Goal: Navigation & Orientation: Find specific page/section

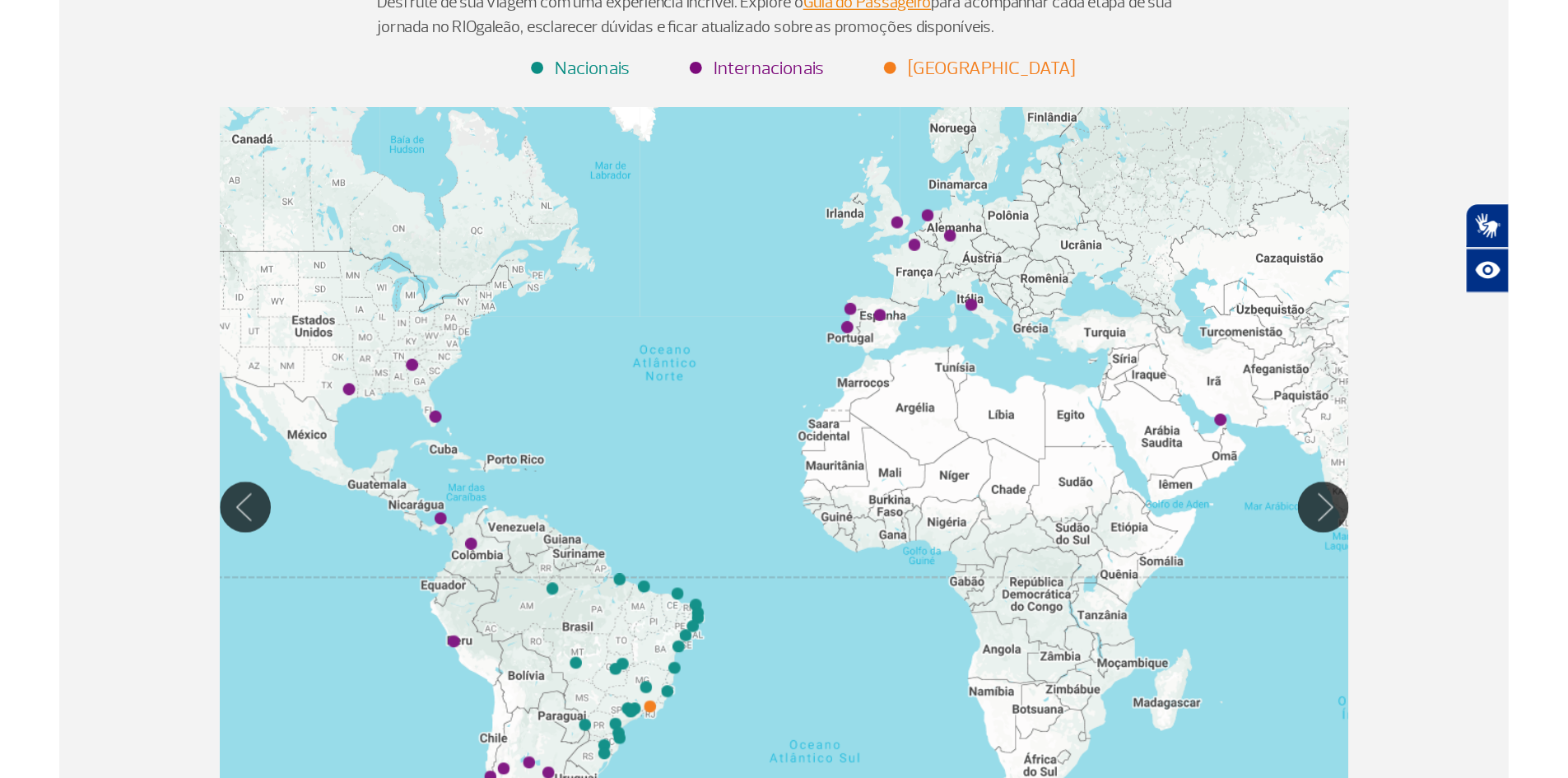
scroll to position [233, 0]
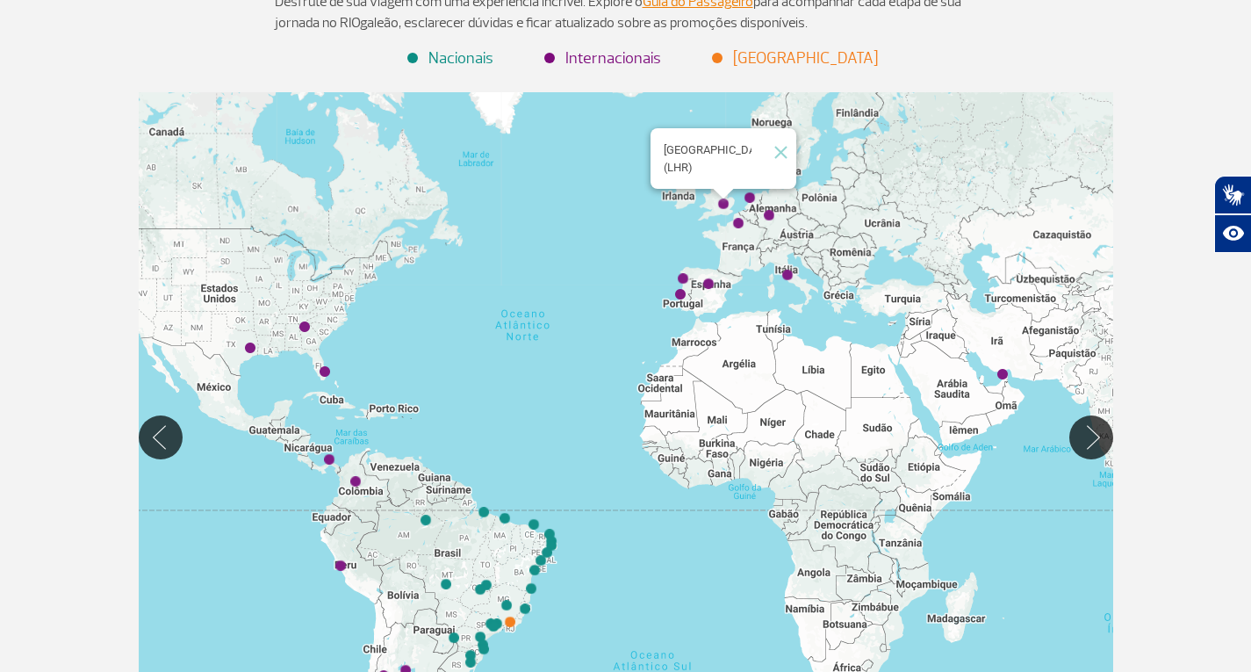
click at [722, 200] on img "Londres (LHR)" at bounding box center [723, 203] width 25 height 25
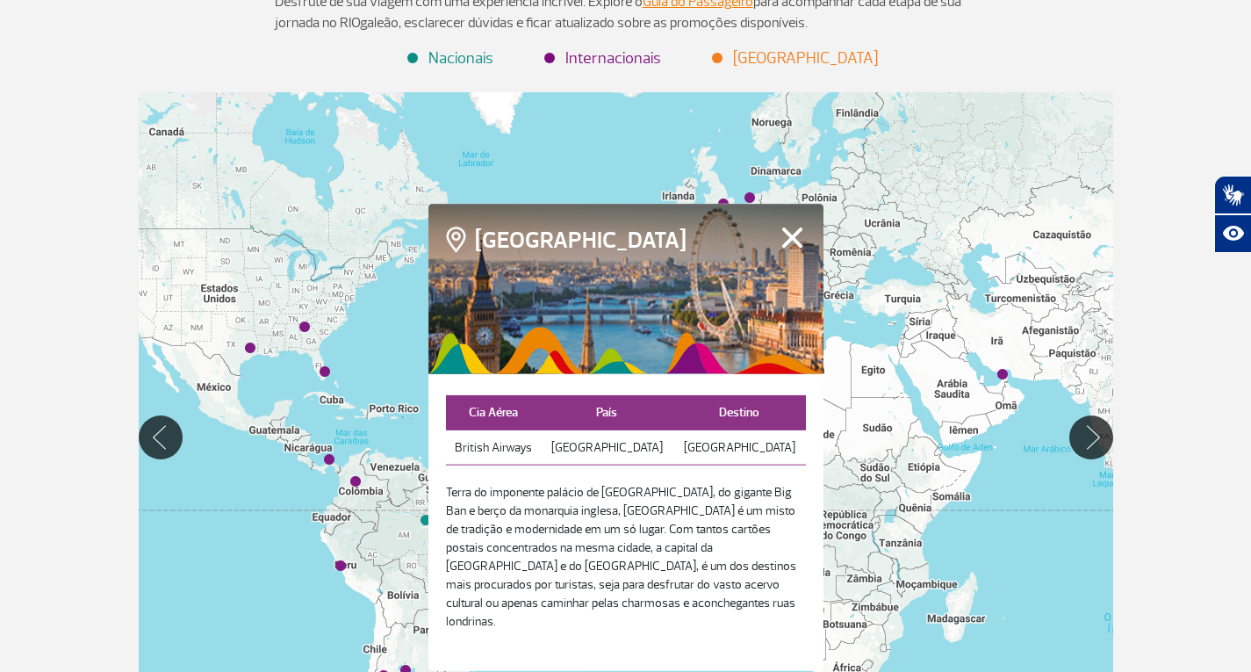
click at [539, 258] on h4 "[GEOGRAPHIC_DATA]" at bounding box center [575, 242] width 258 height 32
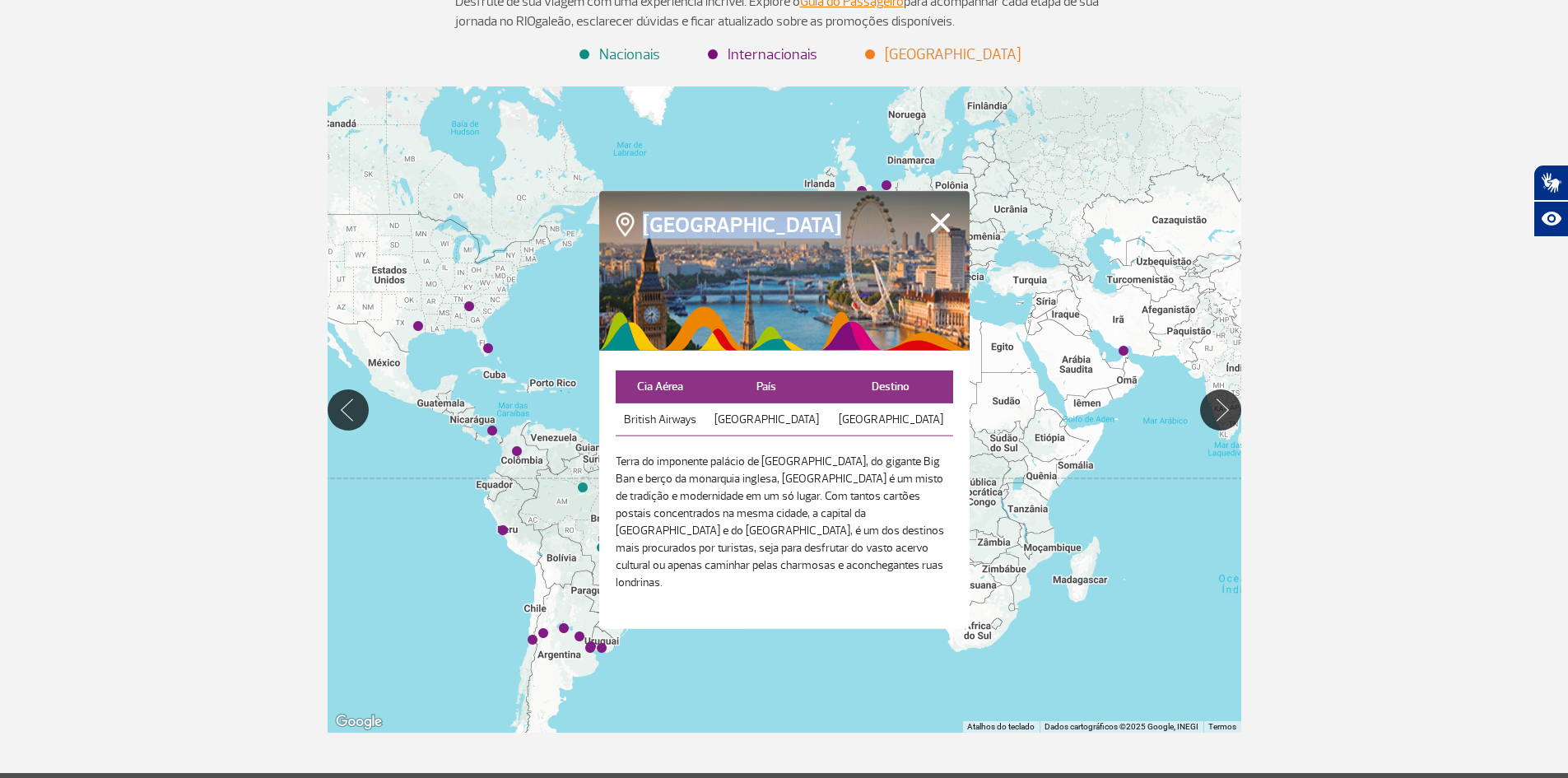
click at [938, 232] on button "Fechar" at bounding box center [940, 222] width 25 height 22
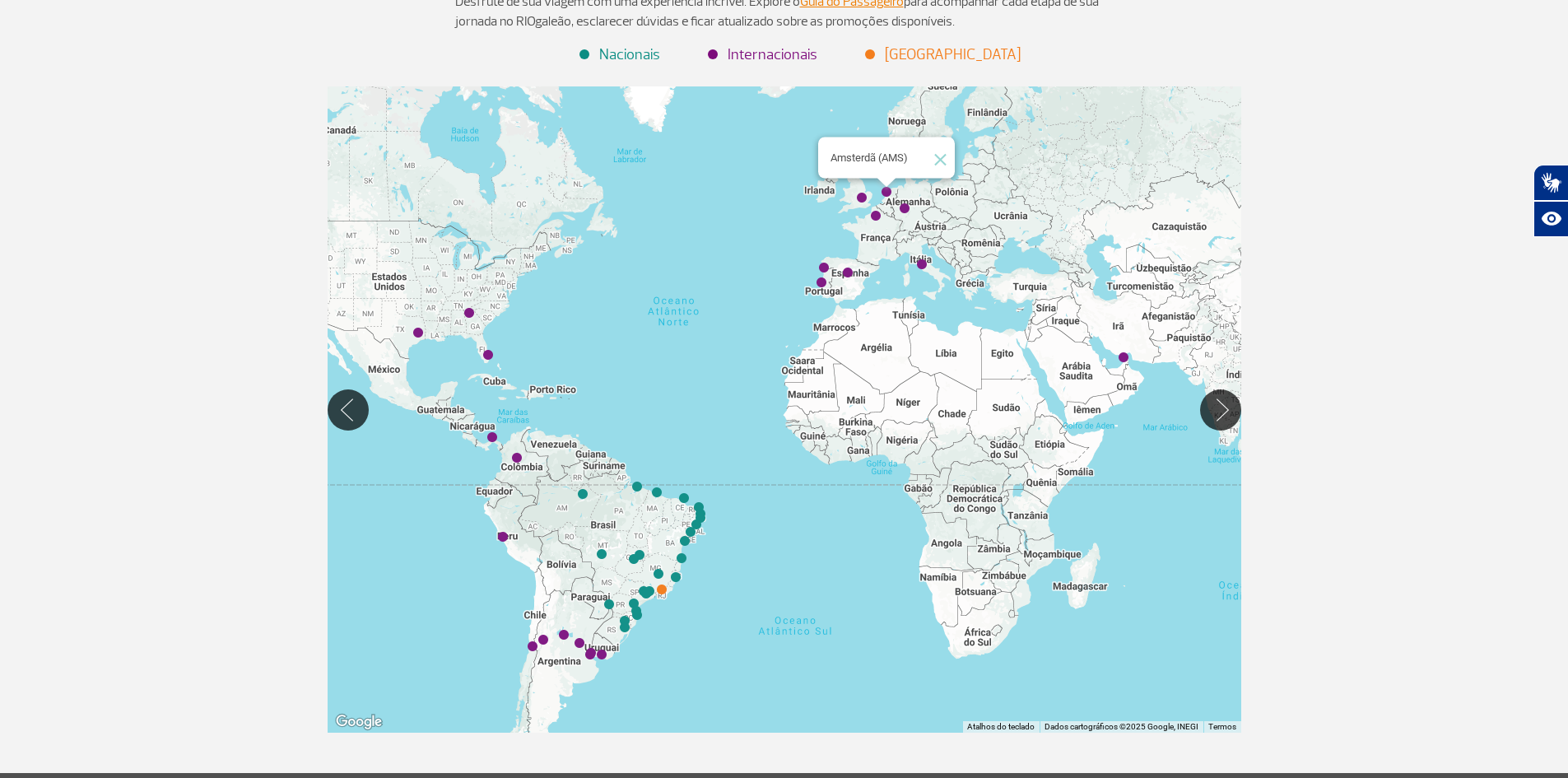
click at [890, 189] on img "Amsterdã (AMS)" at bounding box center [886, 191] width 23 height 23
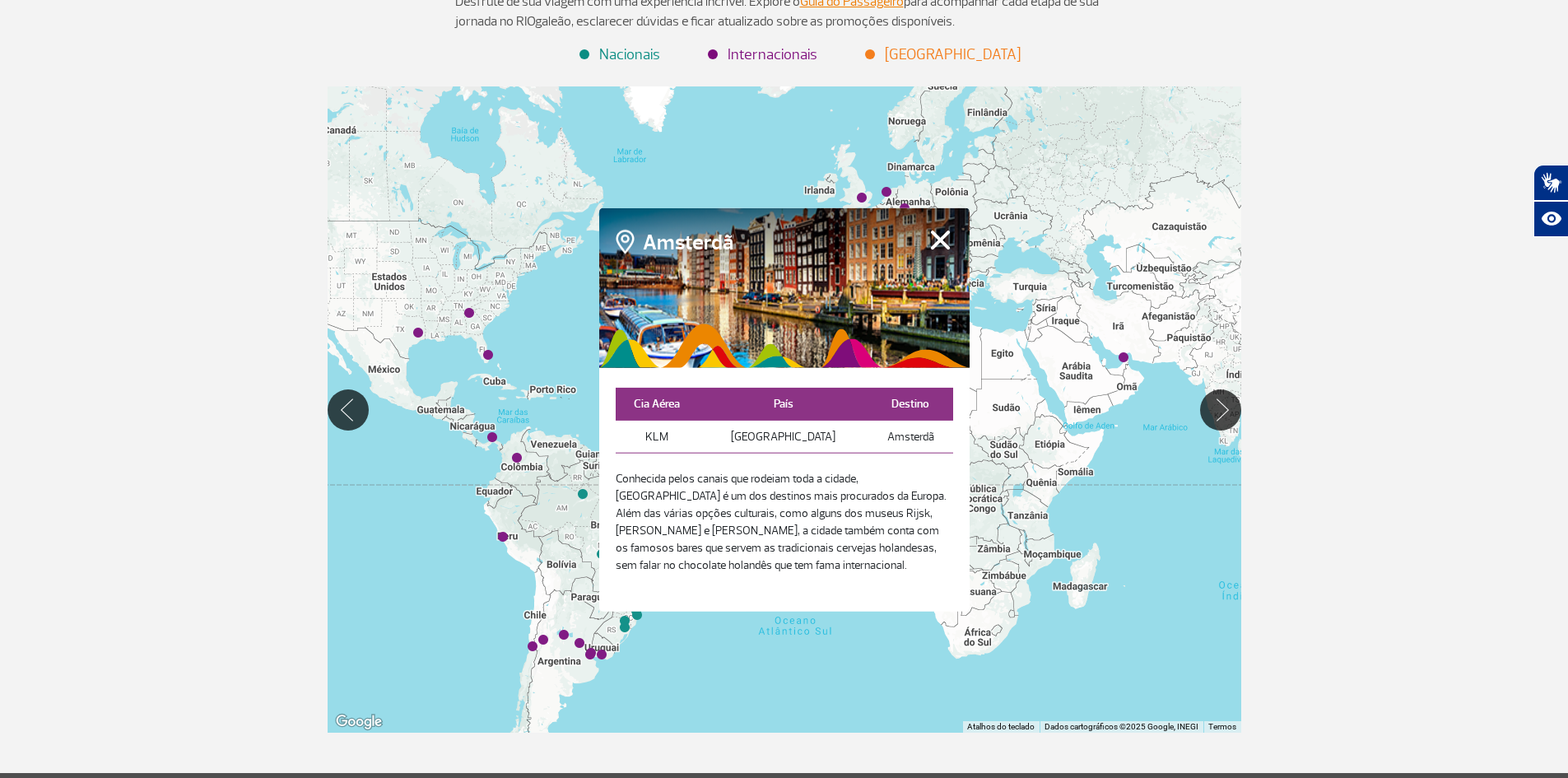
click at [935, 231] on button "Fechar" at bounding box center [940, 239] width 25 height 22
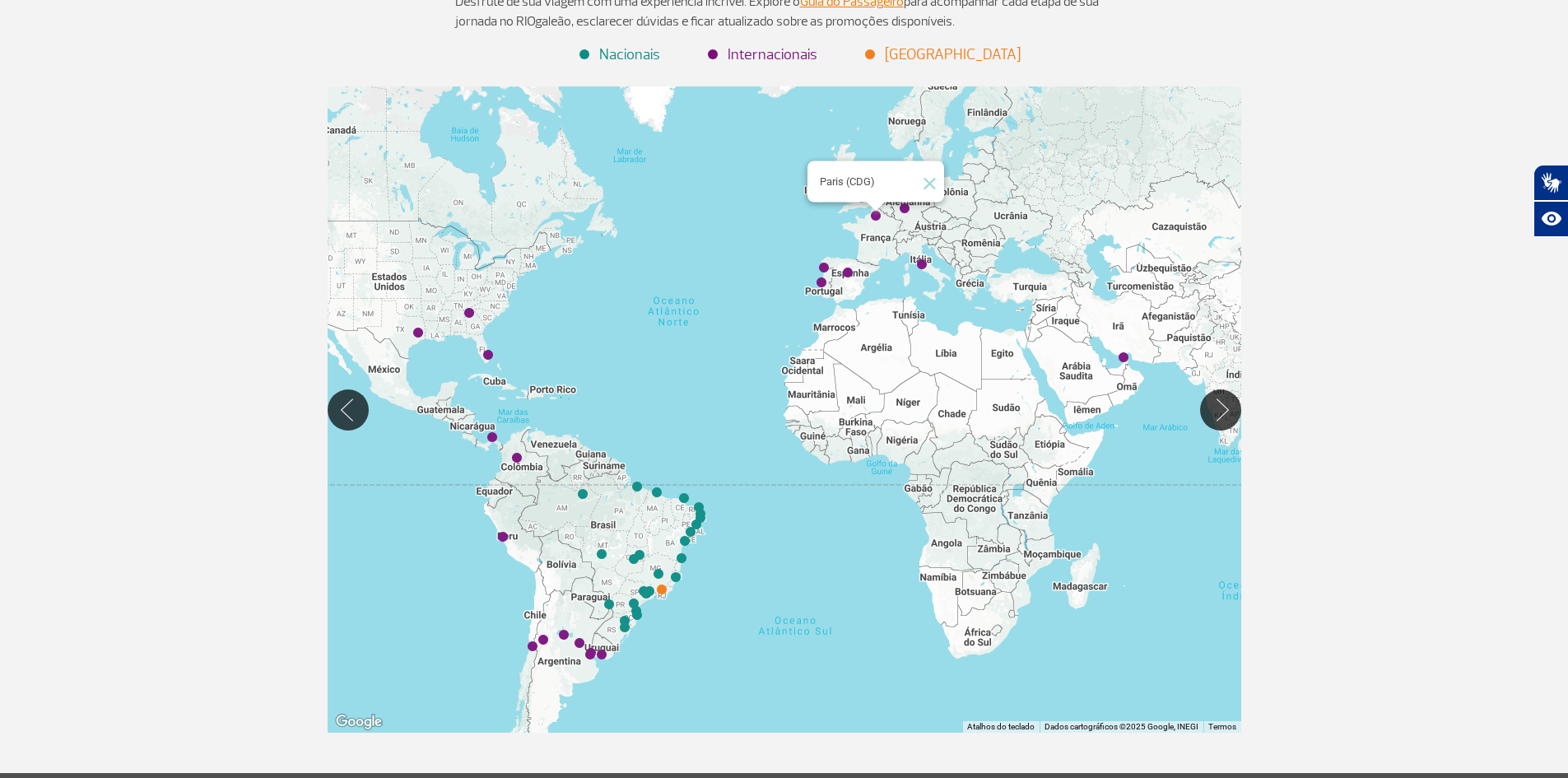
click at [877, 215] on img "Paris (CDG)" at bounding box center [875, 216] width 23 height 23
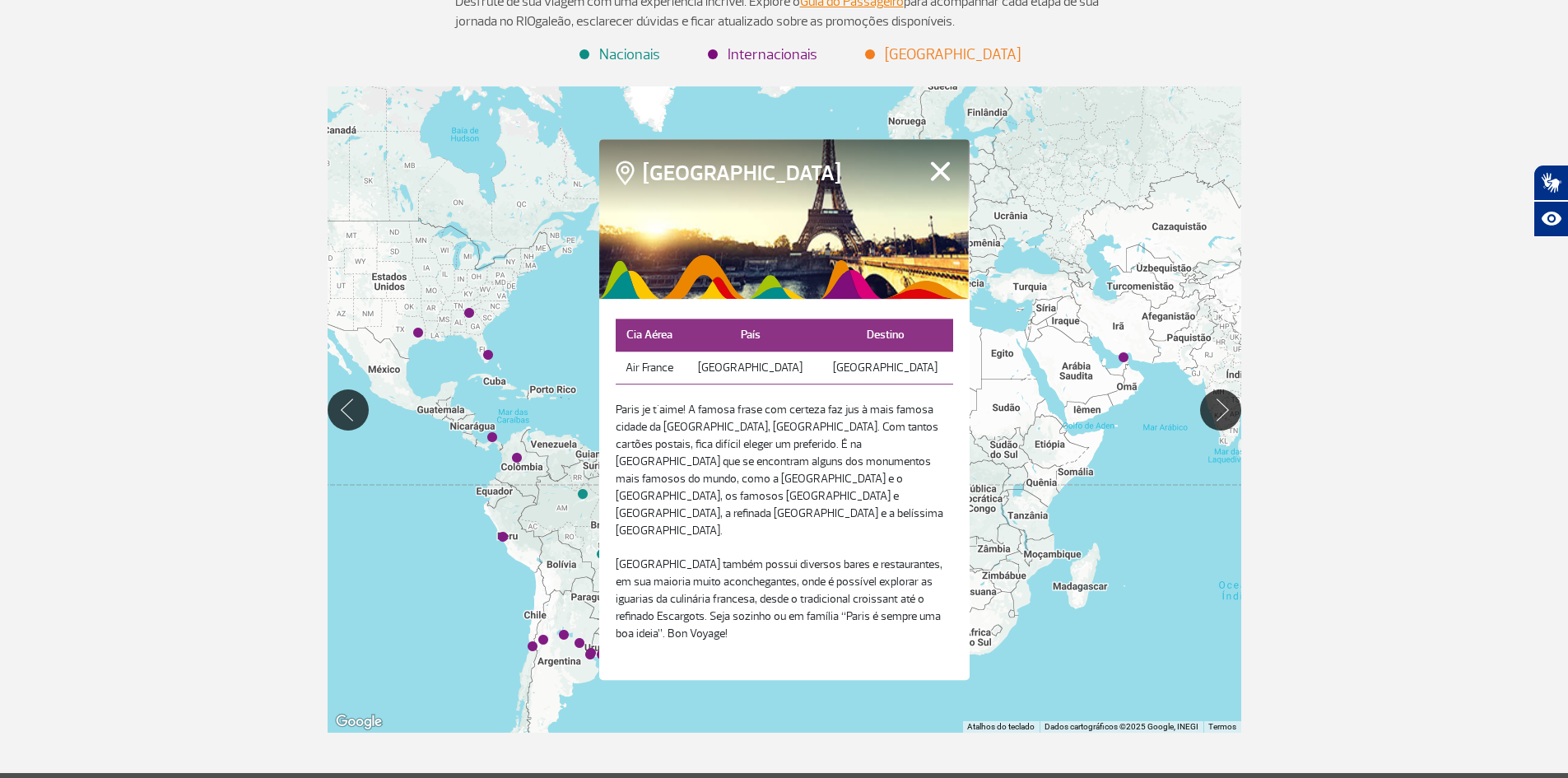
click at [946, 182] on button "Fechar" at bounding box center [940, 171] width 25 height 22
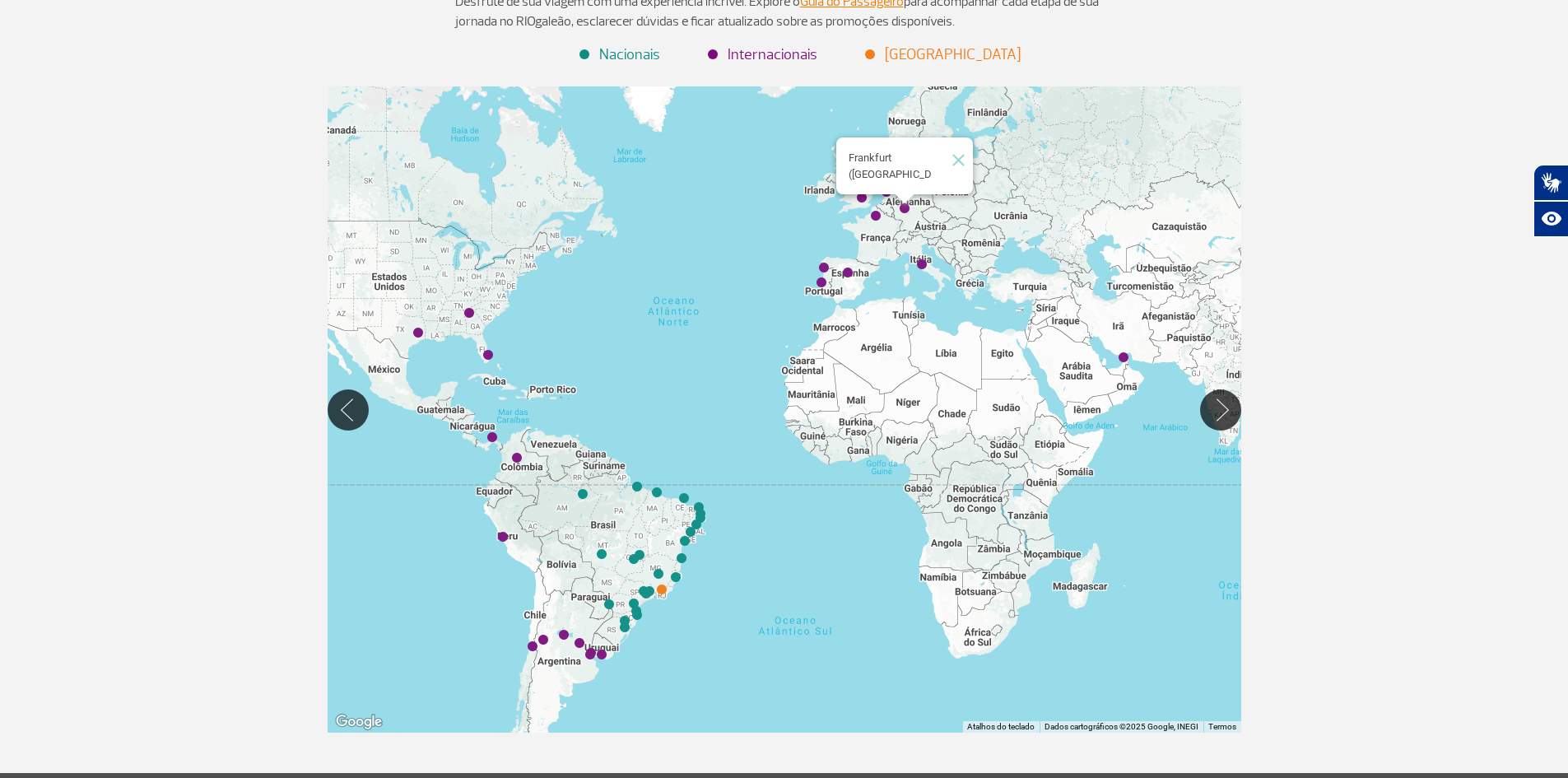
click at [908, 211] on img "Frankfurt (FRA)" at bounding box center [904, 208] width 23 height 23
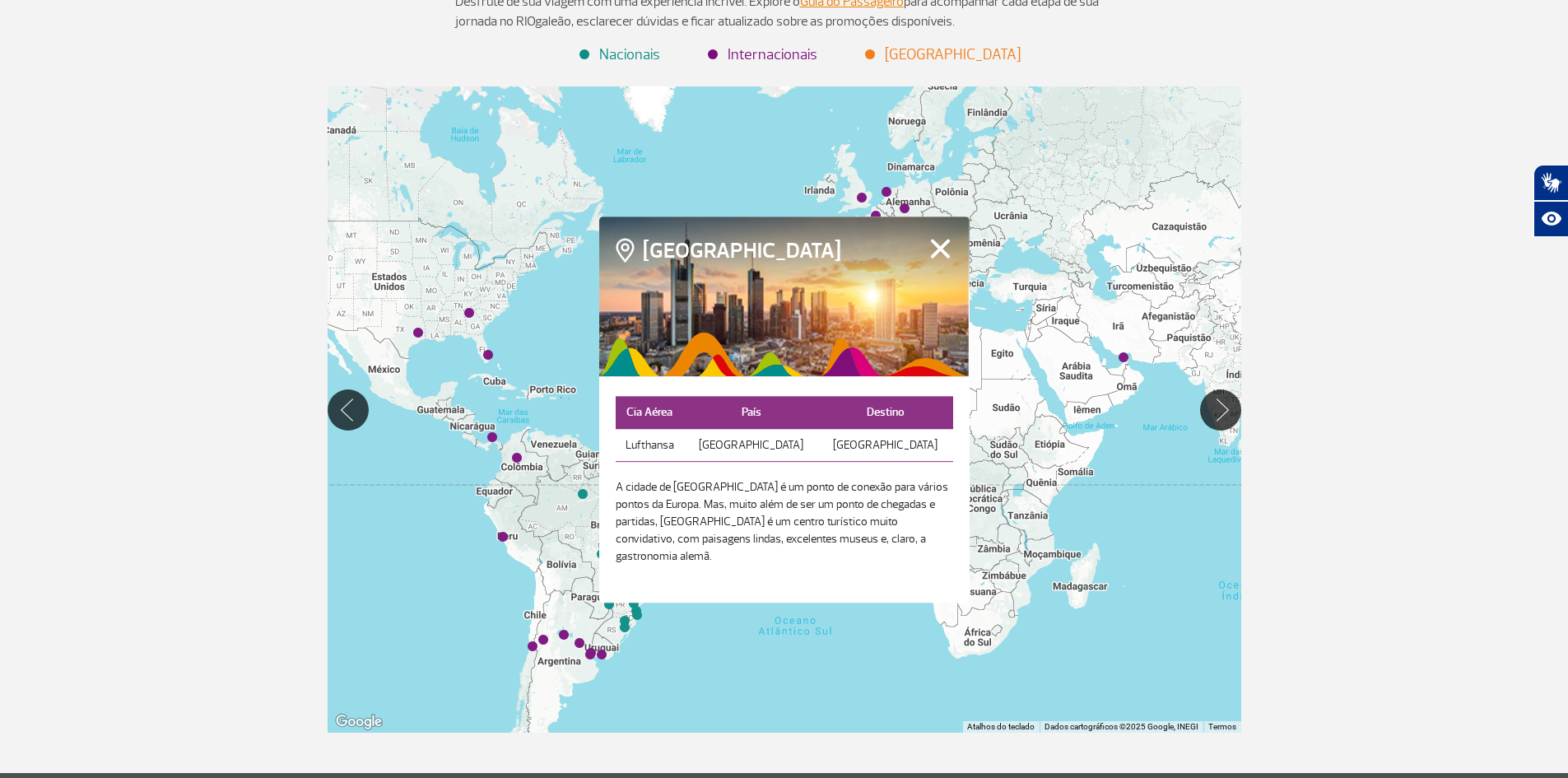
drag, startPoint x: 963, startPoint y: 267, endPoint x: 950, endPoint y: 258, distance: 15.8
click at [962, 267] on div at bounding box center [784, 296] width 370 height 159
click at [948, 256] on button "Fechar" at bounding box center [940, 248] width 25 height 22
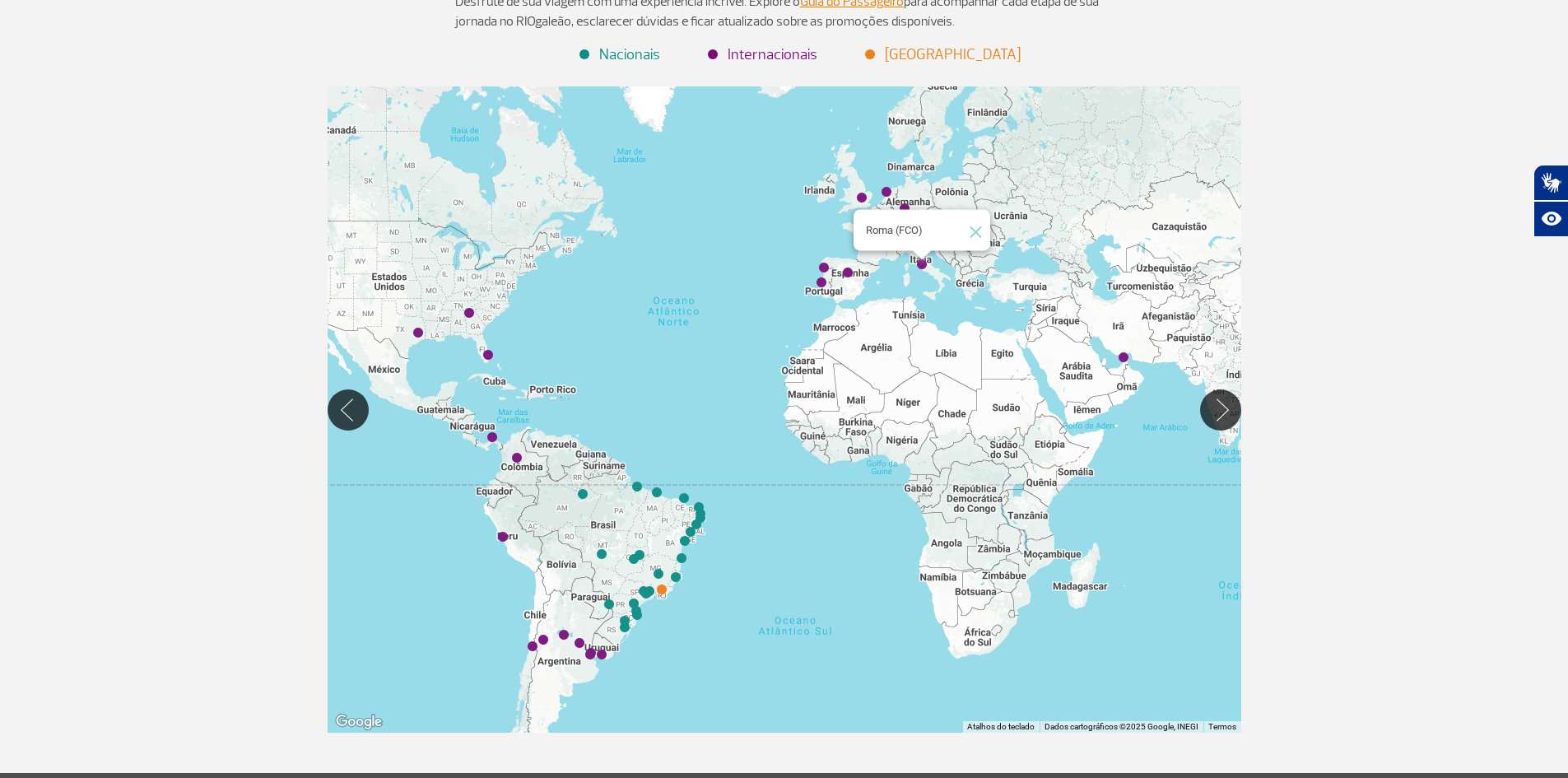
click at [918, 264] on img "Roma (FCO)" at bounding box center [921, 264] width 23 height 23
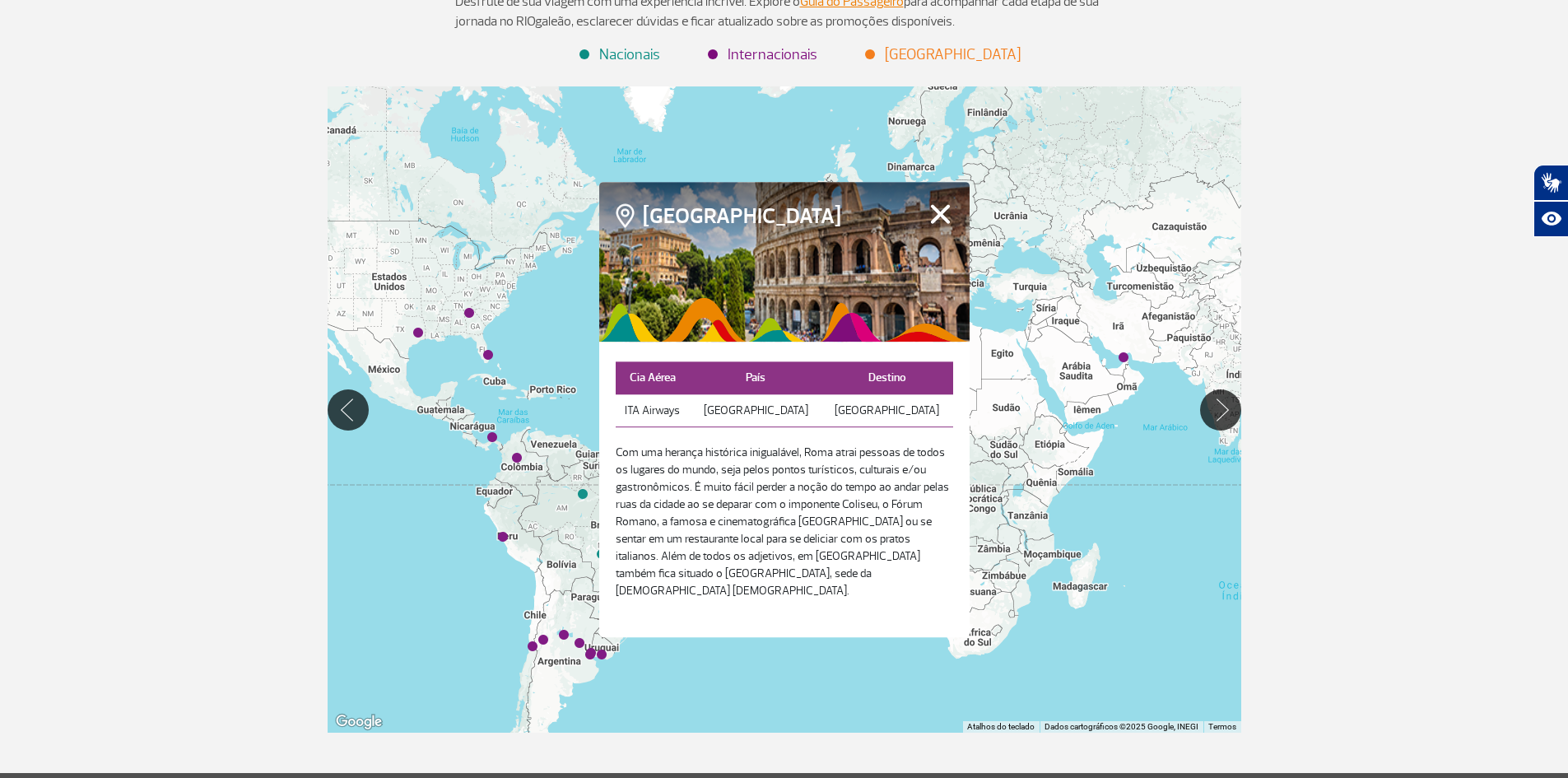
click at [934, 225] on button "Fechar" at bounding box center [940, 214] width 25 height 22
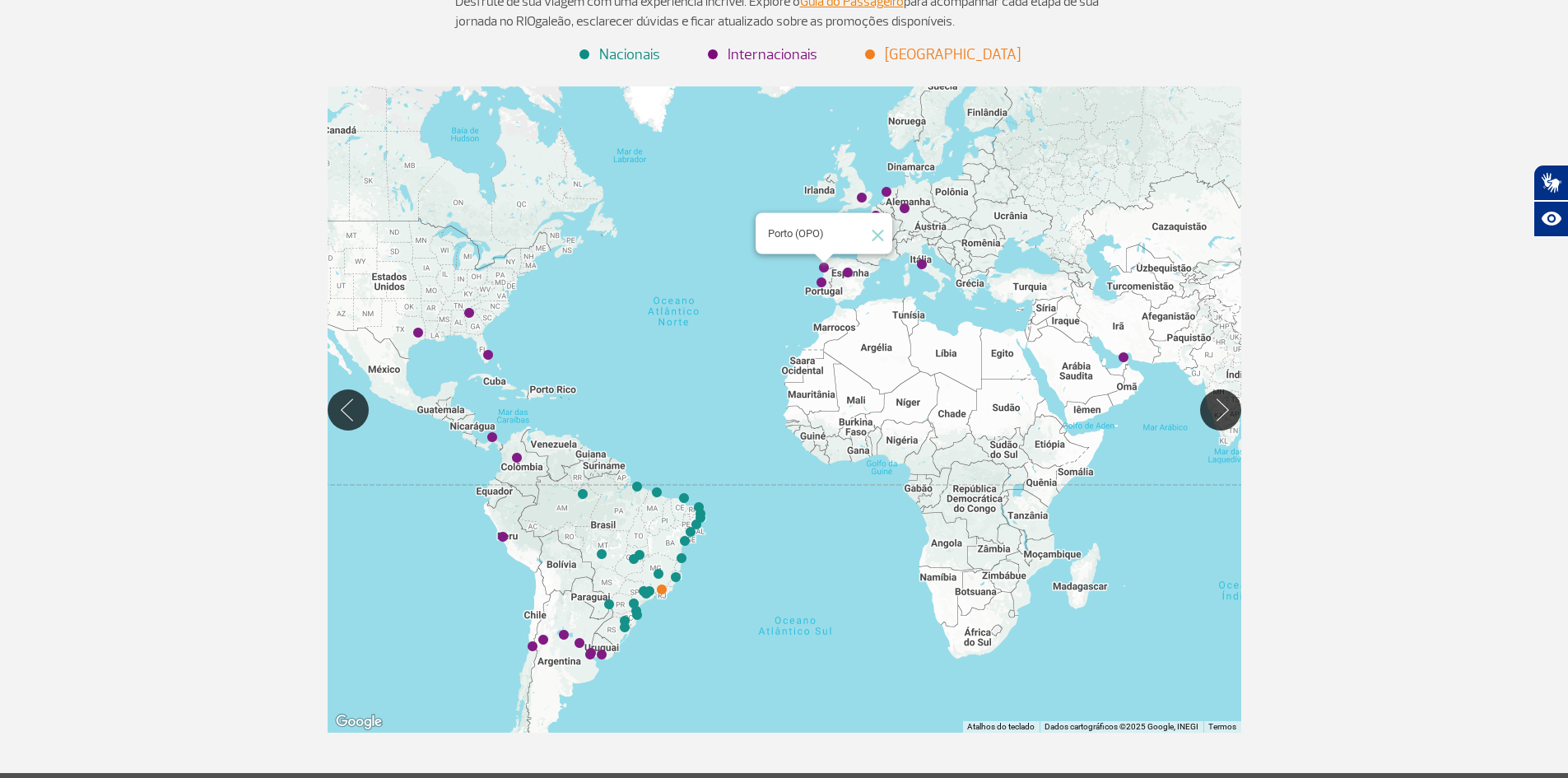
click at [824, 268] on img "Porto (OPO)" at bounding box center [824, 267] width 23 height 23
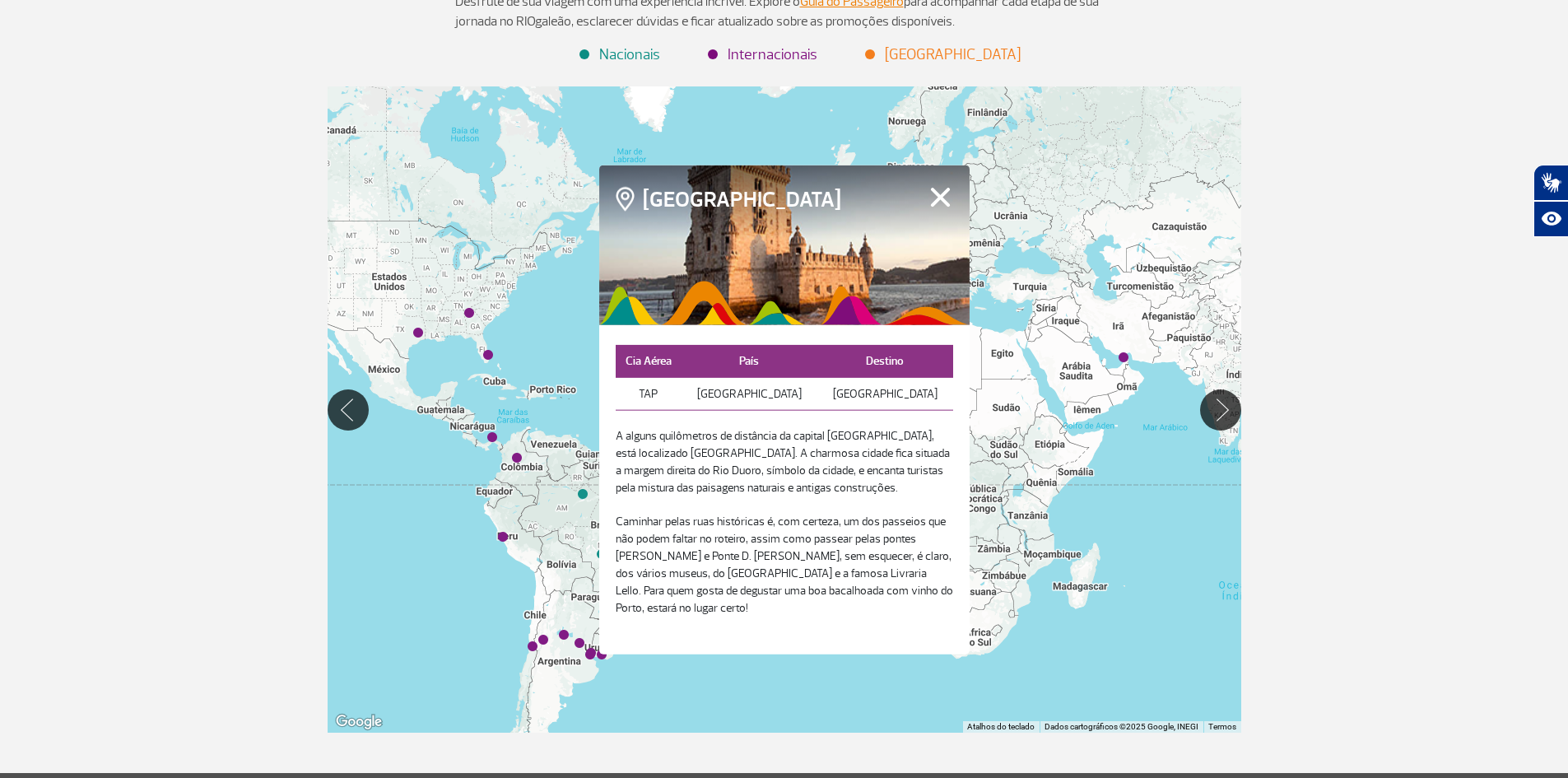
click at [923, 206] on div at bounding box center [784, 245] width 370 height 159
click at [935, 206] on button "Fechar" at bounding box center [940, 196] width 25 height 22
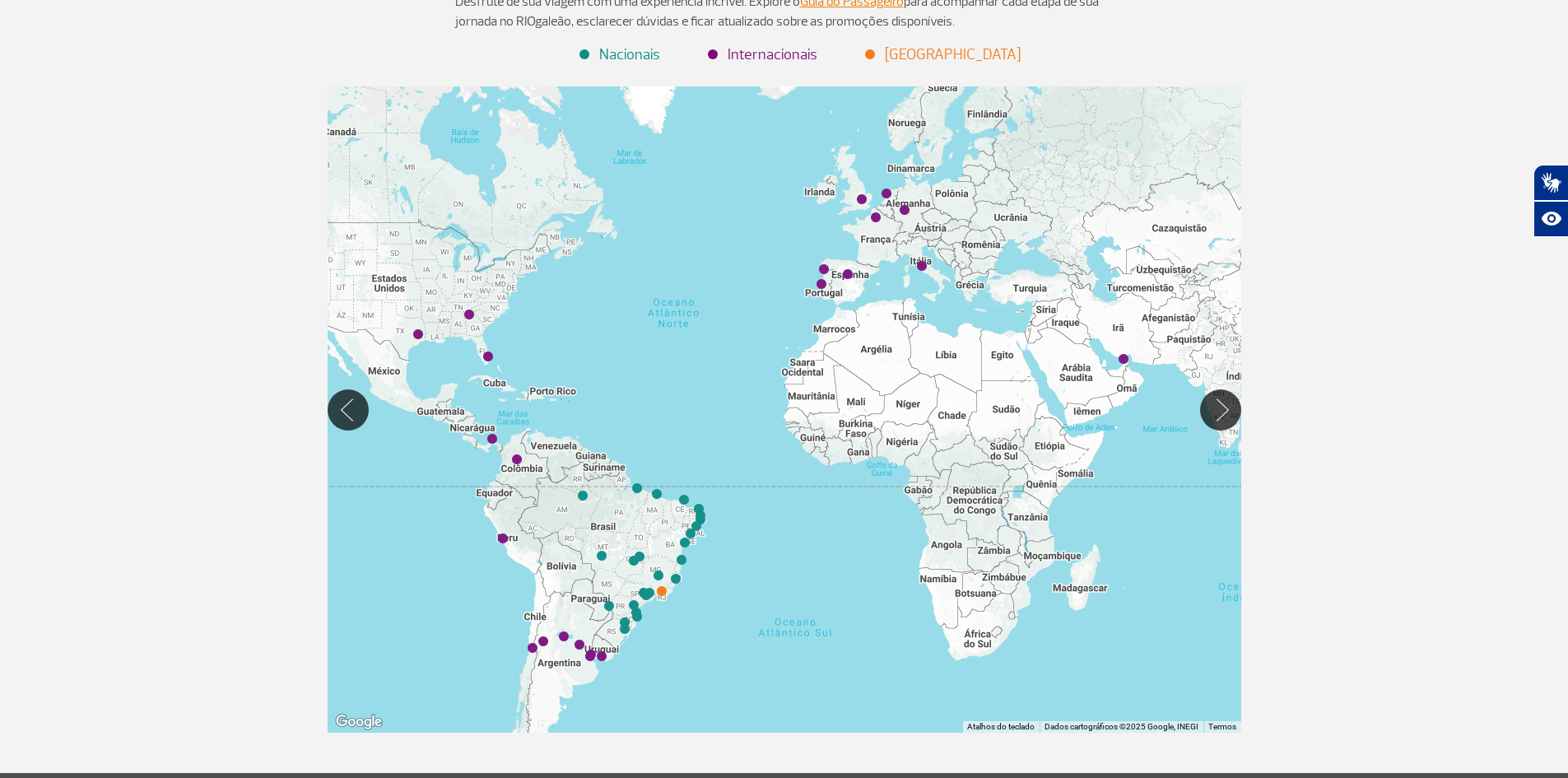
click at [898, 232] on div at bounding box center [784, 409] width 914 height 646
click at [848, 275] on img "Madrid (MAD)" at bounding box center [847, 274] width 23 height 23
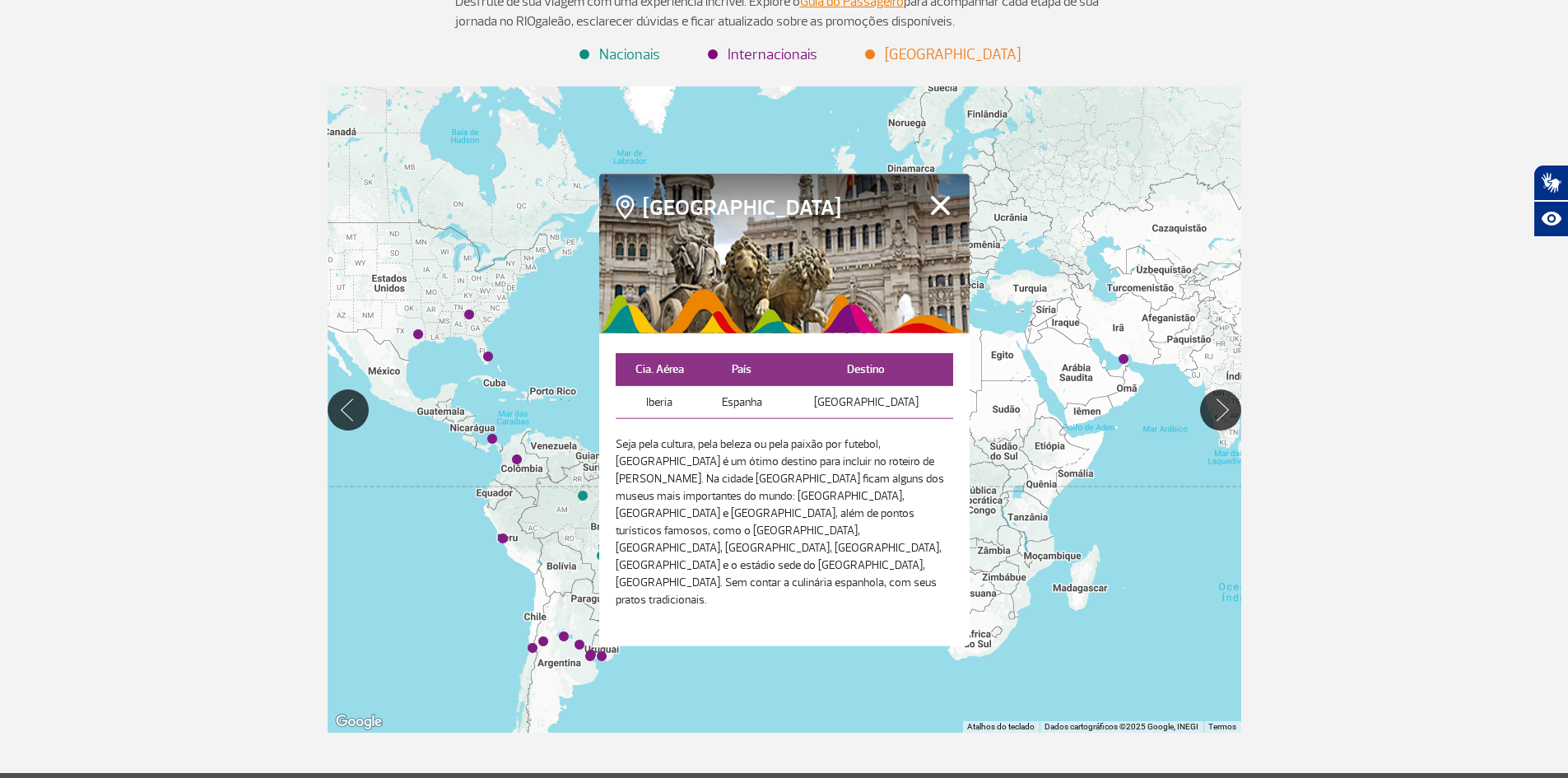
click at [945, 237] on div at bounding box center [784, 252] width 370 height 159
click at [939, 216] on button "Fechar" at bounding box center [940, 204] width 25 height 22
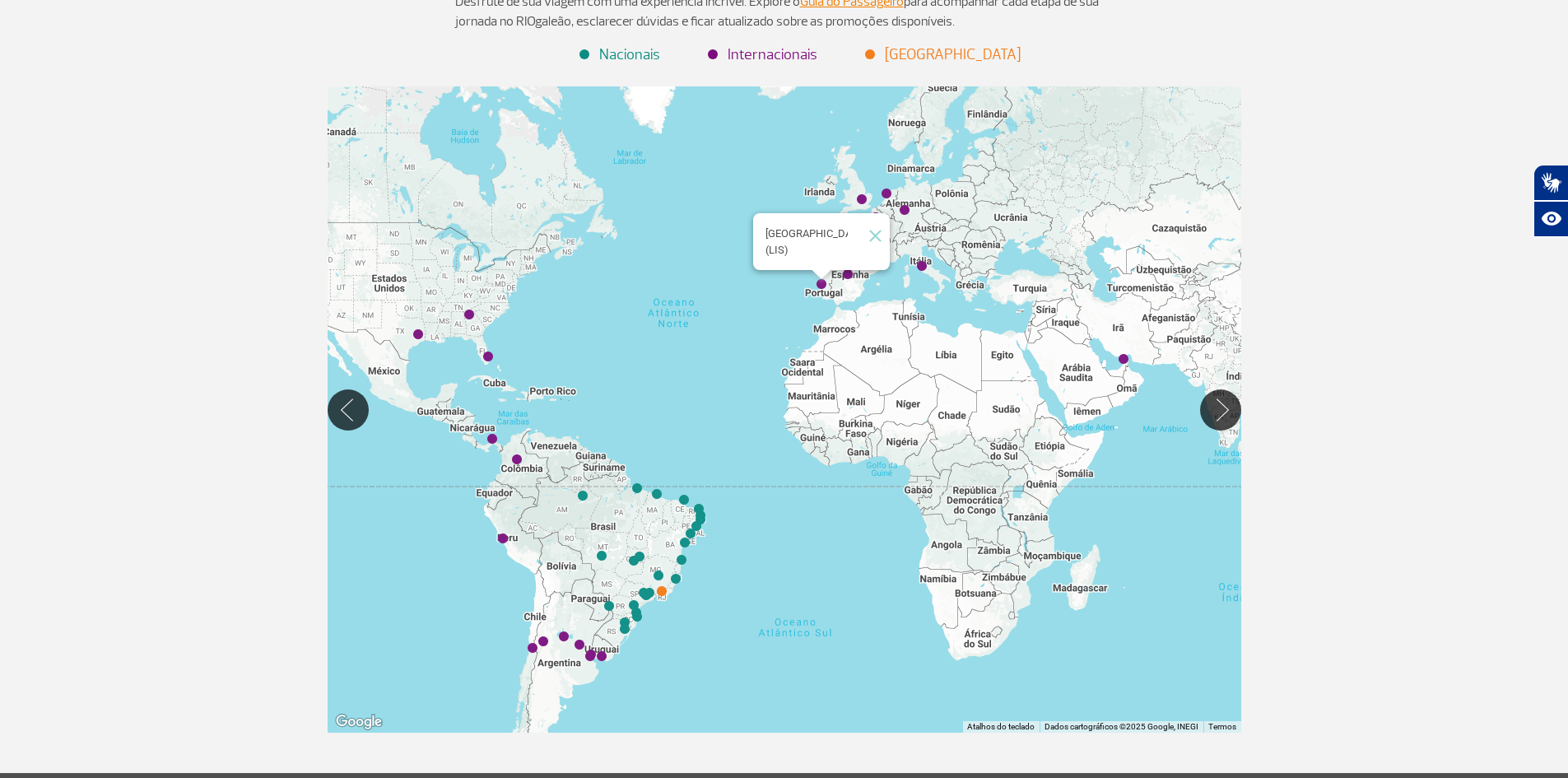
click at [823, 281] on img "Lisboa (LIS)" at bounding box center [821, 284] width 23 height 23
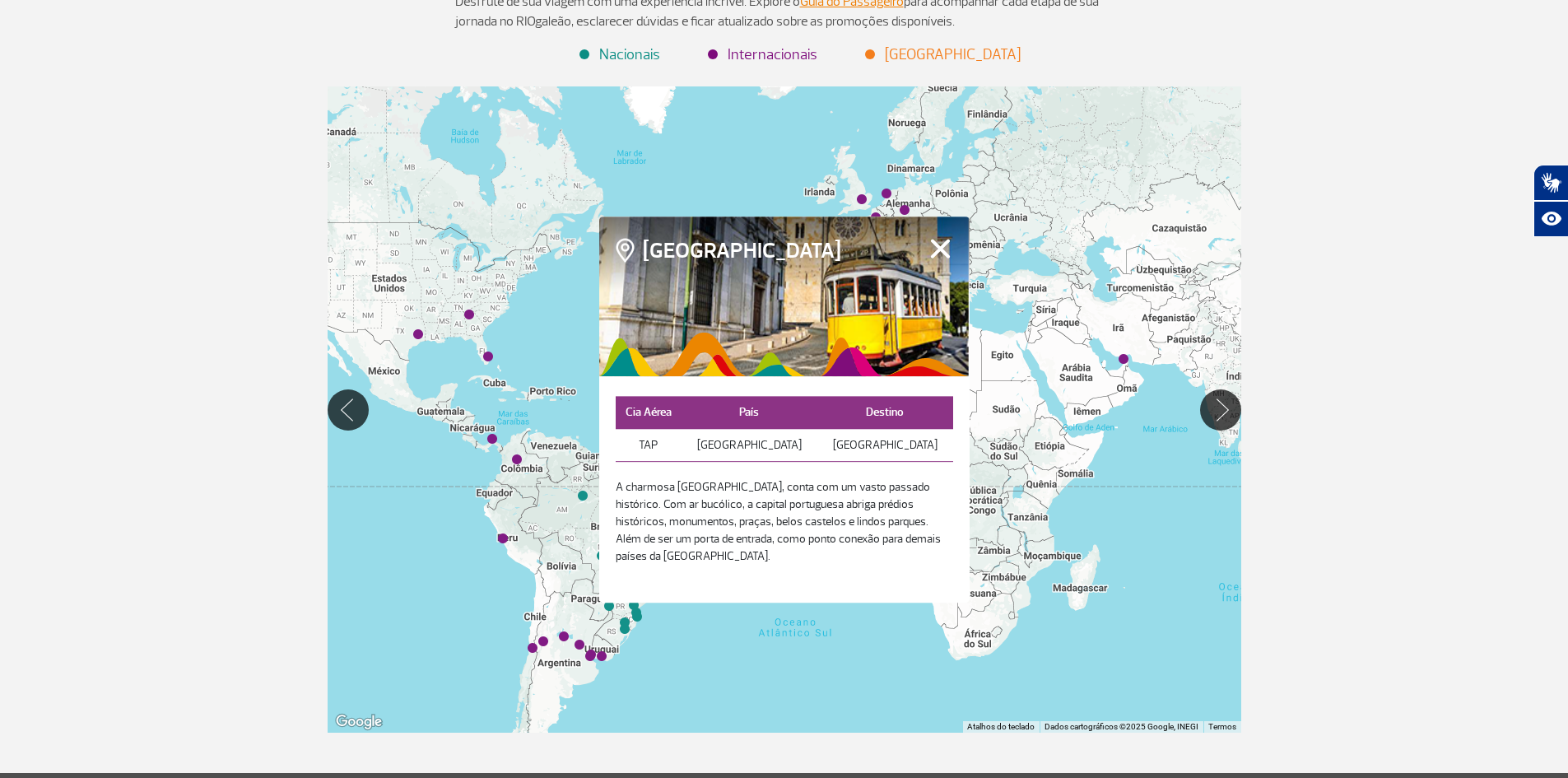
click at [943, 251] on button "Fechar" at bounding box center [940, 248] width 25 height 22
